Goal: Information Seeking & Learning: Learn about a topic

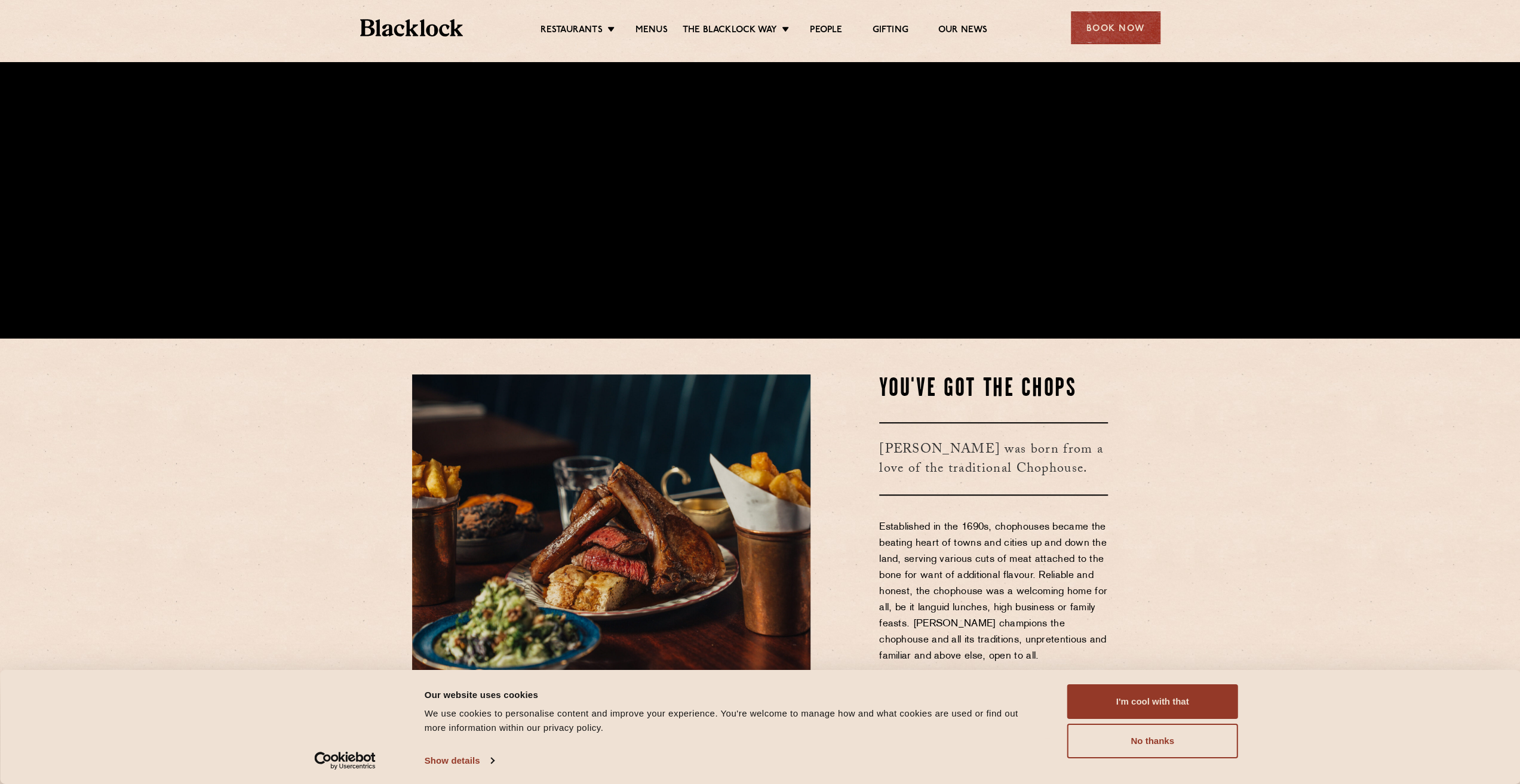
scroll to position [418, 0]
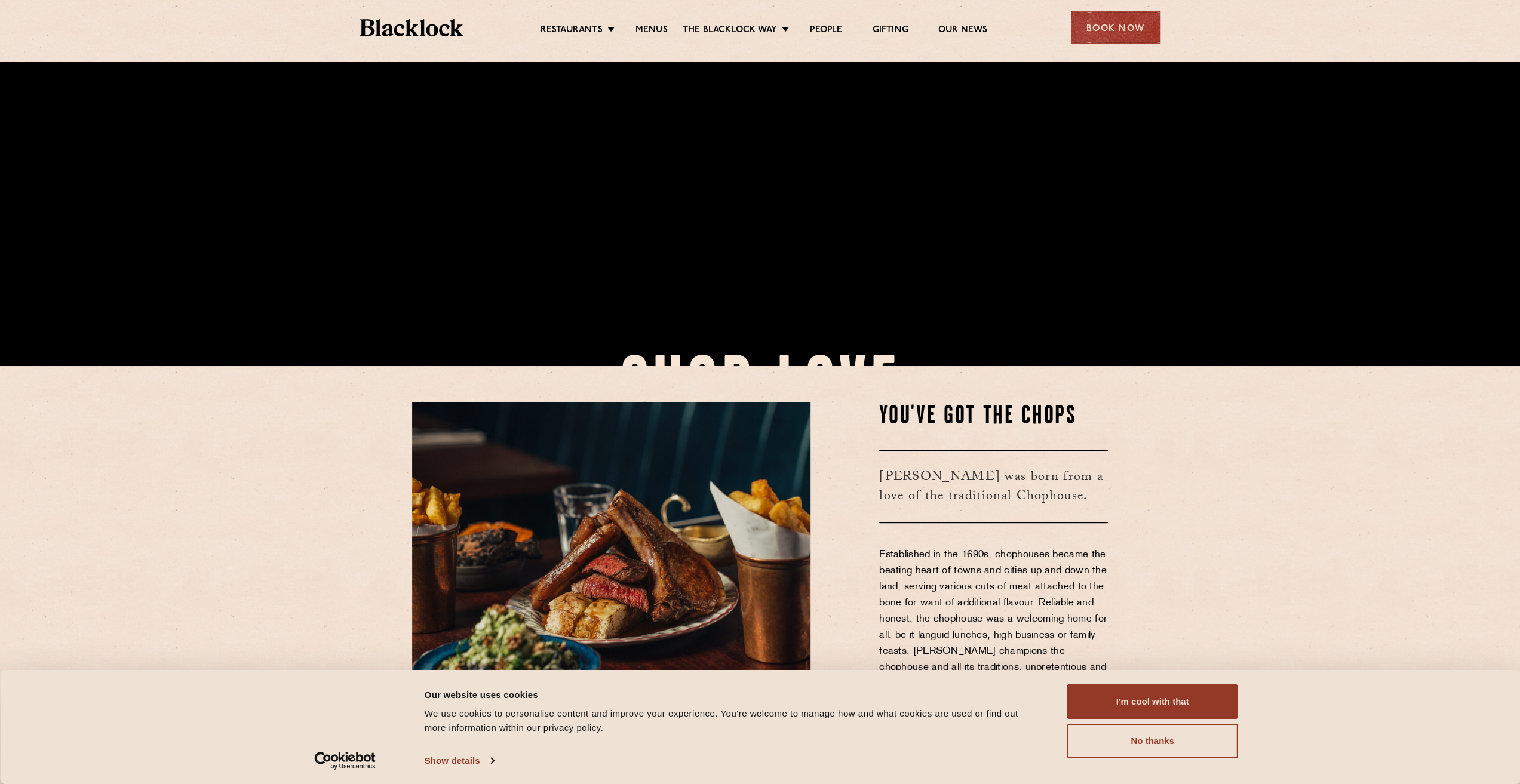
drag, startPoint x: 1202, startPoint y: 322, endPoint x: 1114, endPoint y: 251, distance: 113.1
click at [637, 31] on link "Menus" at bounding box center [651, 31] width 32 height 13
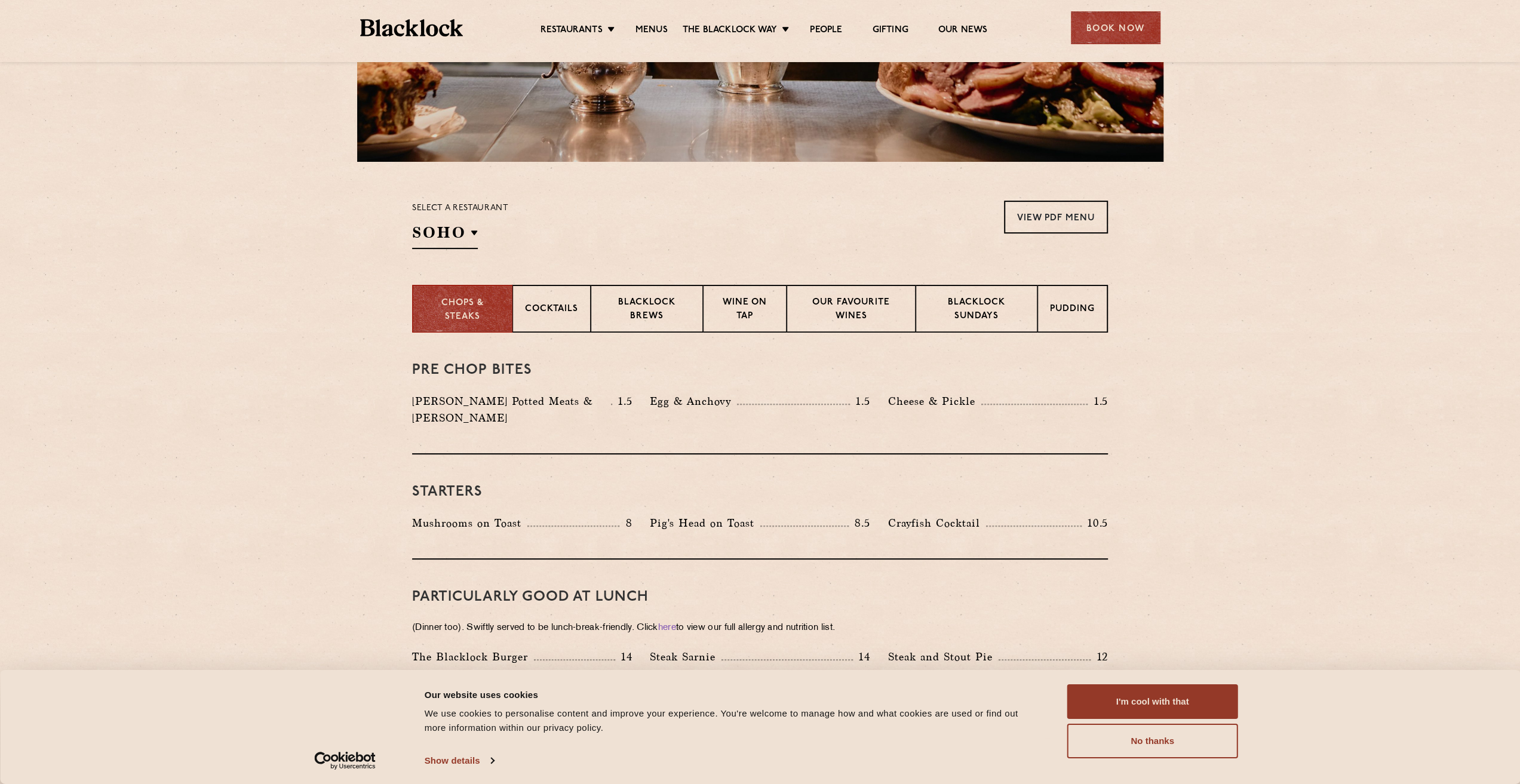
scroll to position [358, 0]
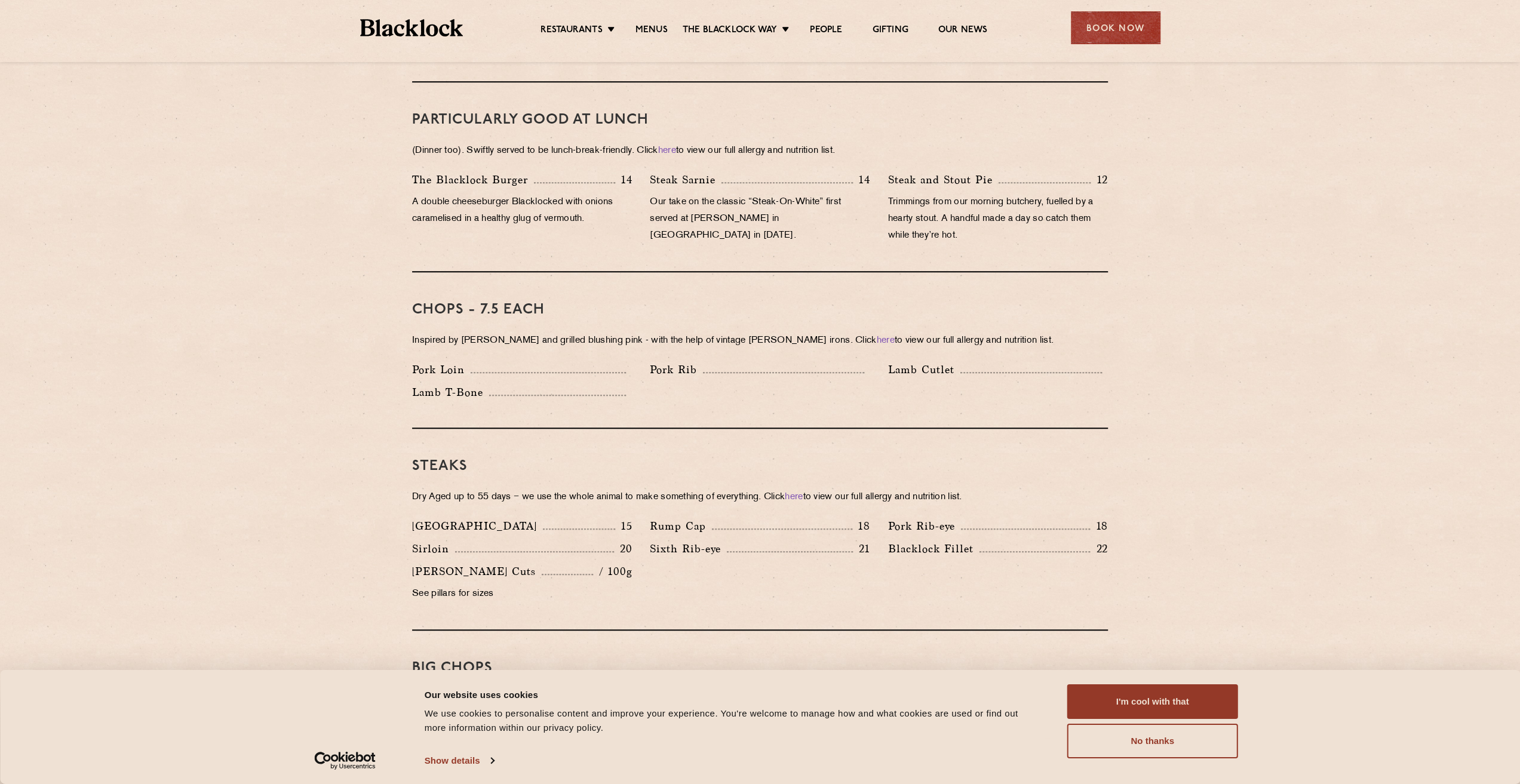
scroll to position [776, 0]
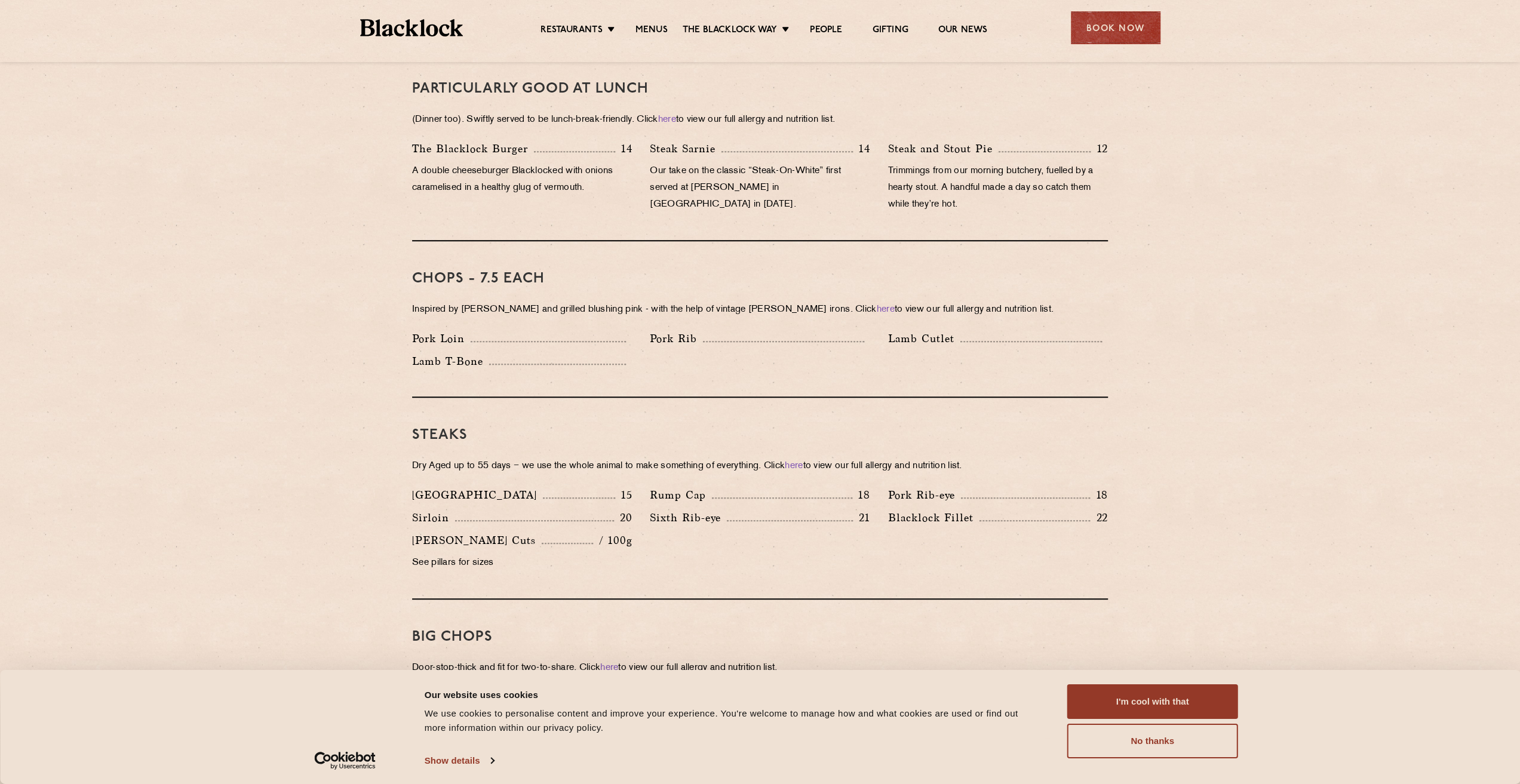
click at [1268, 307] on section "Pre Chop Bites Blacklock Potted Meats & Kimchi 1.5 Egg & Anchovy 1.5 Cheese & P…" at bounding box center [760, 684] width 1520 height 1719
click at [529, 398] on div "Steaks Dry Aged up to 55 days − we use the whole animal to make something of ev…" at bounding box center [760, 498] width 696 height 201
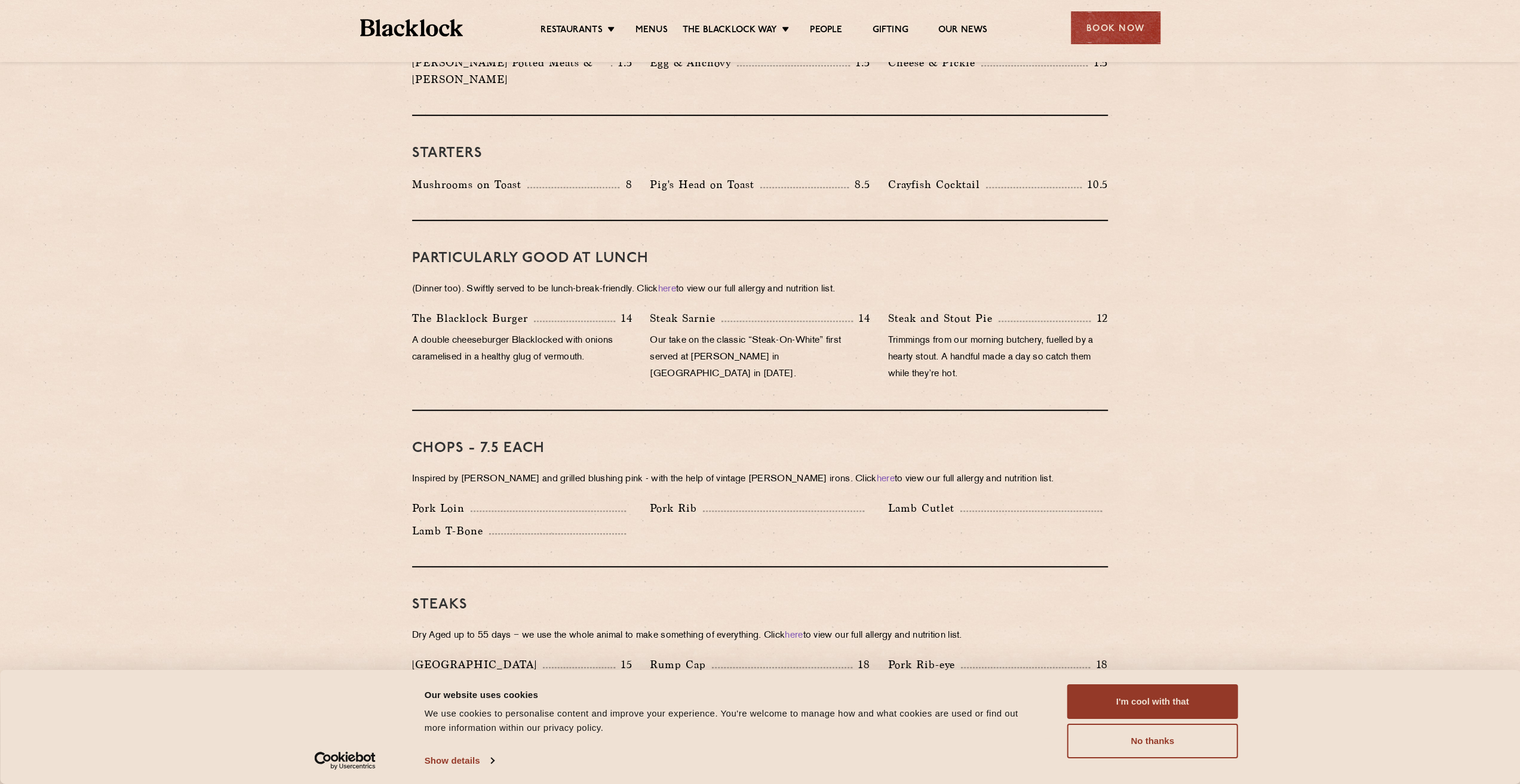
scroll to position [418, 0]
